Goal: Task Accomplishment & Management: Complete application form

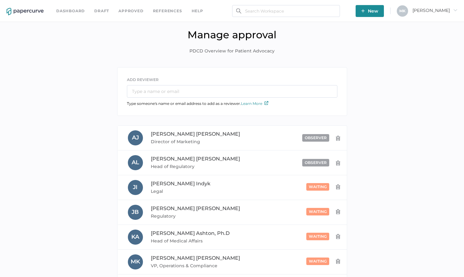
click at [77, 9] on link "Dashboard" at bounding box center [70, 11] width 29 height 7
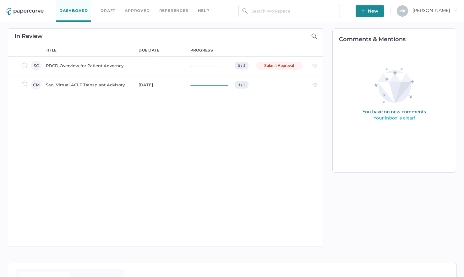
click at [85, 65] on div "PDCD Overview for Patient Advocacy" at bounding box center [88, 66] width 85 height 8
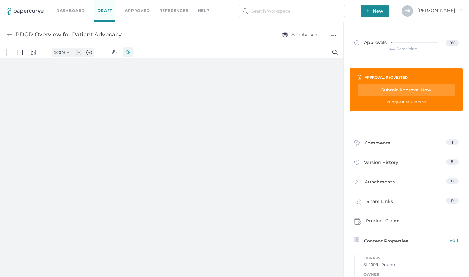
type input "125"
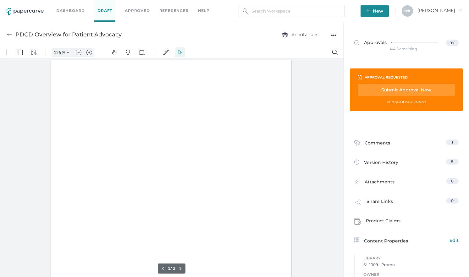
scroll to position [0, 0]
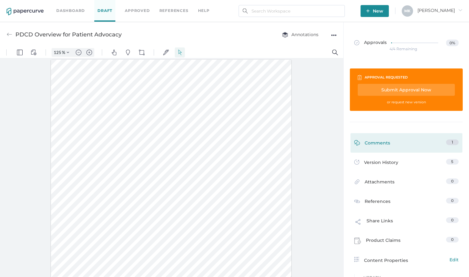
click at [448, 142] on div "1" at bounding box center [452, 142] width 13 height 6
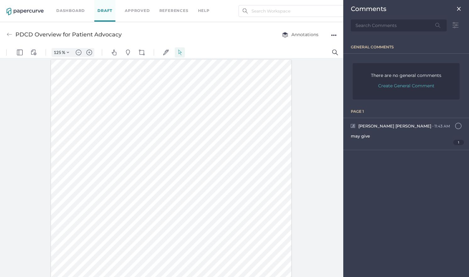
scroll to position [3, 0]
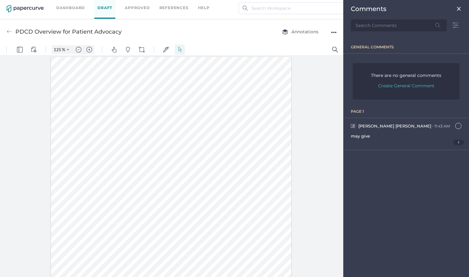
click at [329, 171] on div at bounding box center [171, 166] width 343 height 221
click at [458, 10] on img at bounding box center [458, 8] width 5 height 5
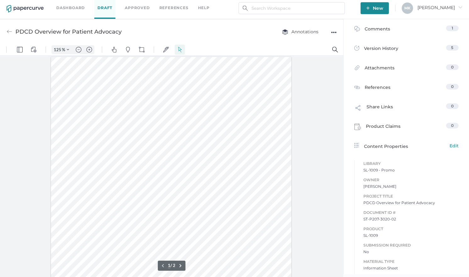
scroll to position [63, 0]
type input "1"
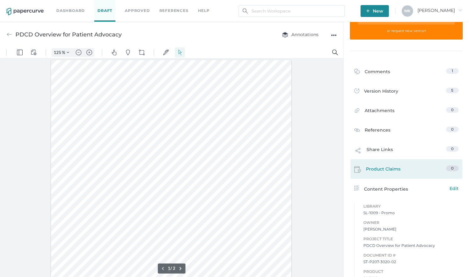
scroll to position [0, 0]
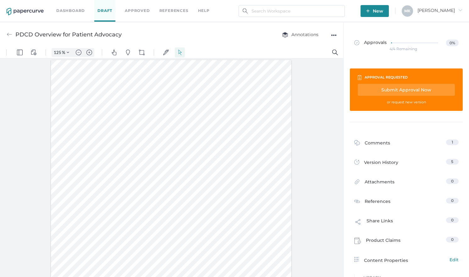
click at [66, 9] on link "Dashboard" at bounding box center [70, 10] width 29 height 7
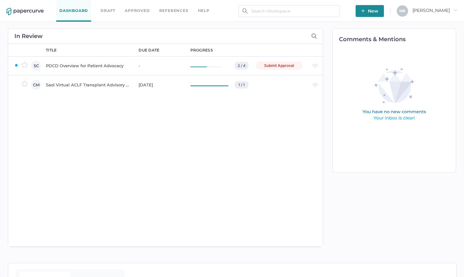
click at [108, 63] on div "PDCD Overview for Patient Advocacy" at bounding box center [88, 66] width 85 height 8
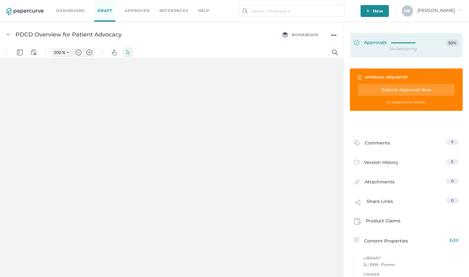
type input "125"
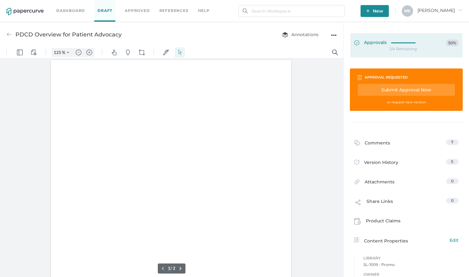
scroll to position [0, 0]
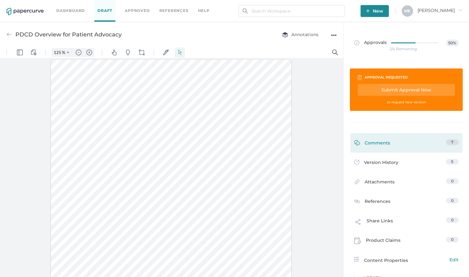
click at [432, 141] on link "Comments 7" at bounding box center [406, 144] width 104 height 10
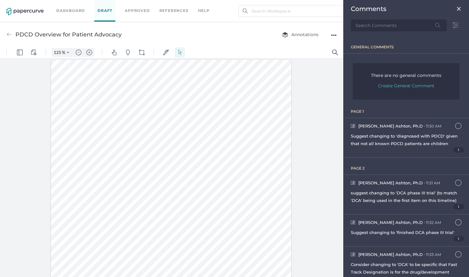
scroll to position [3, 0]
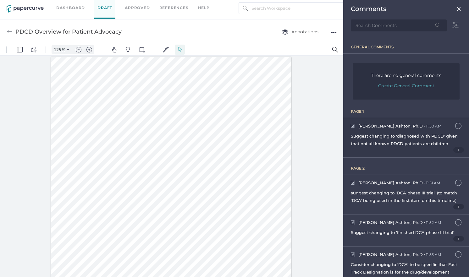
click at [391, 128] on div "[PERSON_NAME], Ph.D ● 11:50 AM [DATE] at 11:50am Suggest changing to 'diagnosed…" at bounding box center [406, 137] width 126 height 39
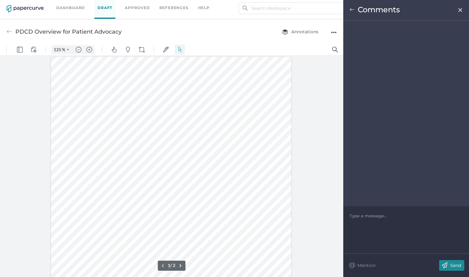
scroll to position [81, 0]
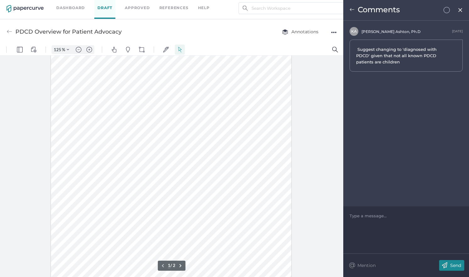
click at [403, 126] on div "K A [PERSON_NAME], Ph.D [DATE] Suggest changing to 'diagnosed with PDCD' given …" at bounding box center [406, 114] width 126 height 186
click at [342, 120] on div at bounding box center [171, 166] width 343 height 221
click at [319, 122] on div at bounding box center [171, 166] width 343 height 221
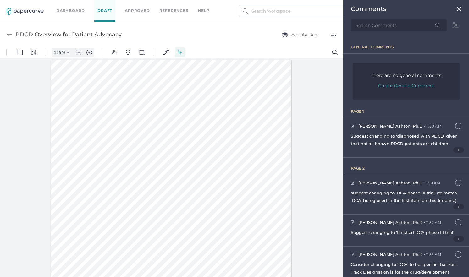
click at [311, 79] on div at bounding box center [171, 168] width 343 height 221
click at [313, 58] on div "125 % .cls-1{fill:#abb0c4;} icon - tools - more" at bounding box center [171, 53] width 343 height 12
click at [456, 7] on img at bounding box center [458, 8] width 5 height 5
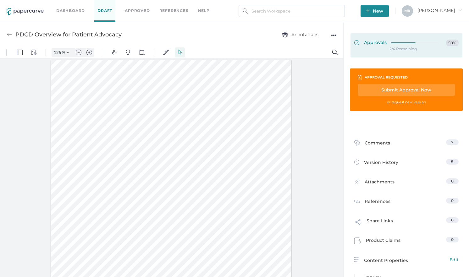
click at [363, 42] on span "Approvals" at bounding box center [370, 43] width 32 height 7
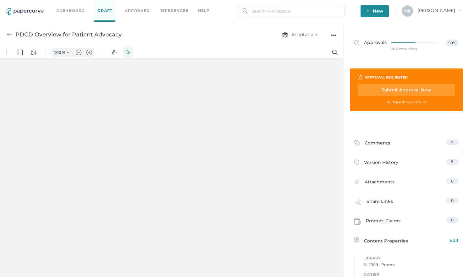
type input "125"
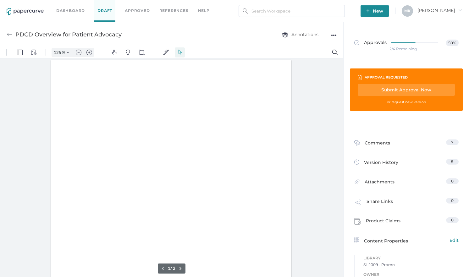
scroll to position [0, 0]
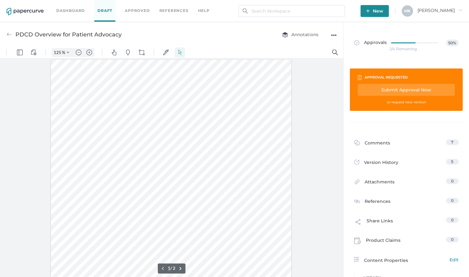
click at [405, 89] on div "Submit Approval Now" at bounding box center [405, 90] width 97 height 12
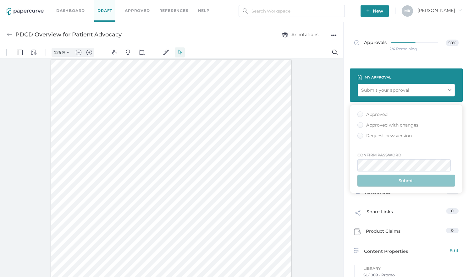
click at [383, 115] on div "Approved" at bounding box center [372, 115] width 30 height 6
click at [359, 112] on input "Approved" at bounding box center [359, 112] width 0 height 0
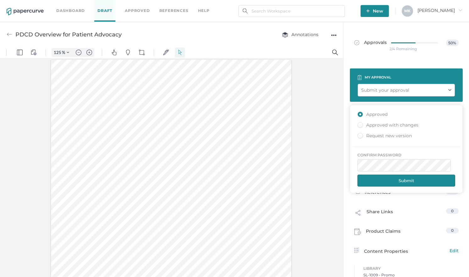
click at [399, 183] on button "Submit" at bounding box center [406, 181] width 98 height 12
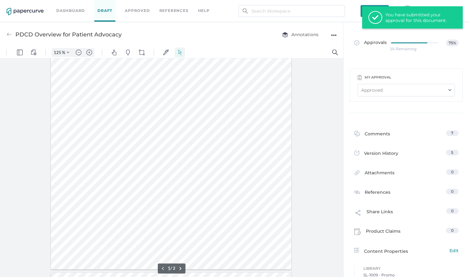
scroll to position [189, 0]
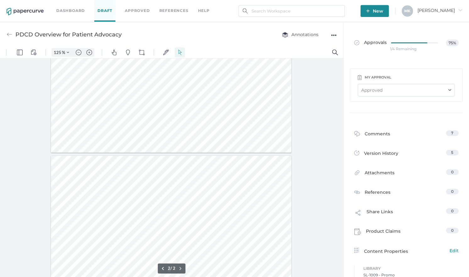
type input "1"
